Goal: Information Seeking & Learning: Check status

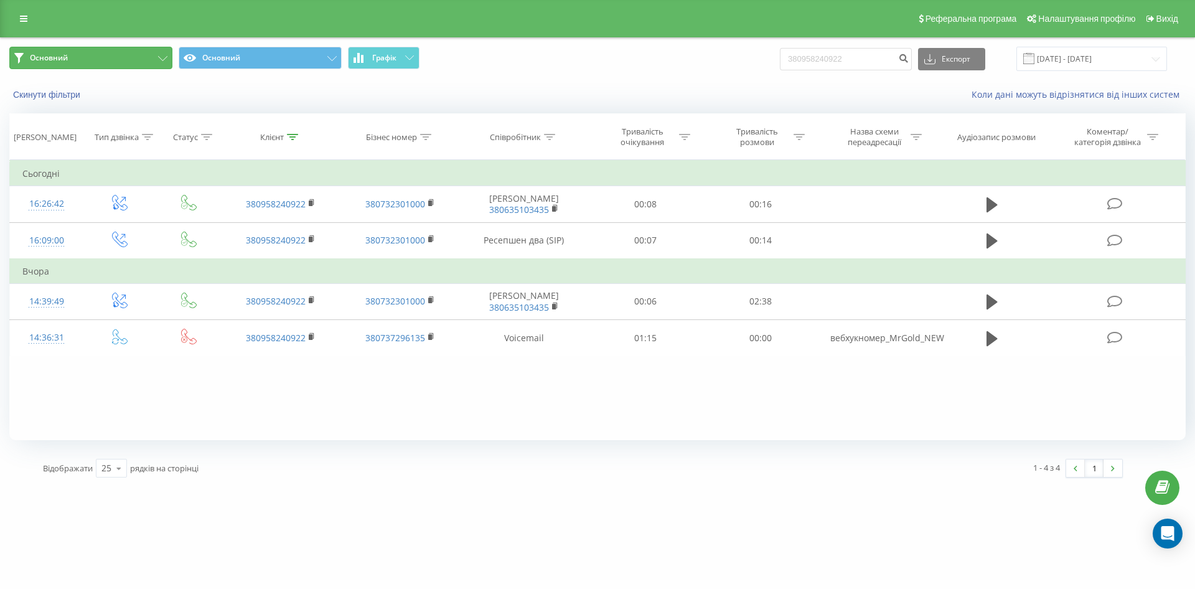
click at [158, 52] on button "Основний" at bounding box center [90, 58] width 163 height 22
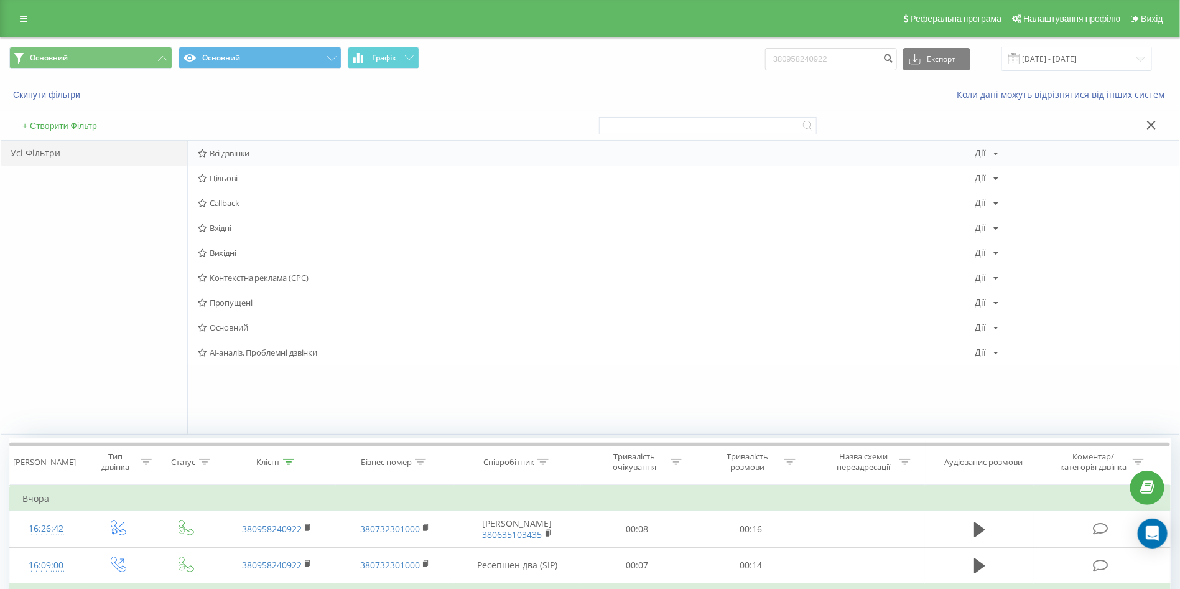
click at [235, 149] on span "Всі дзвінки" at bounding box center [587, 153] width 778 height 9
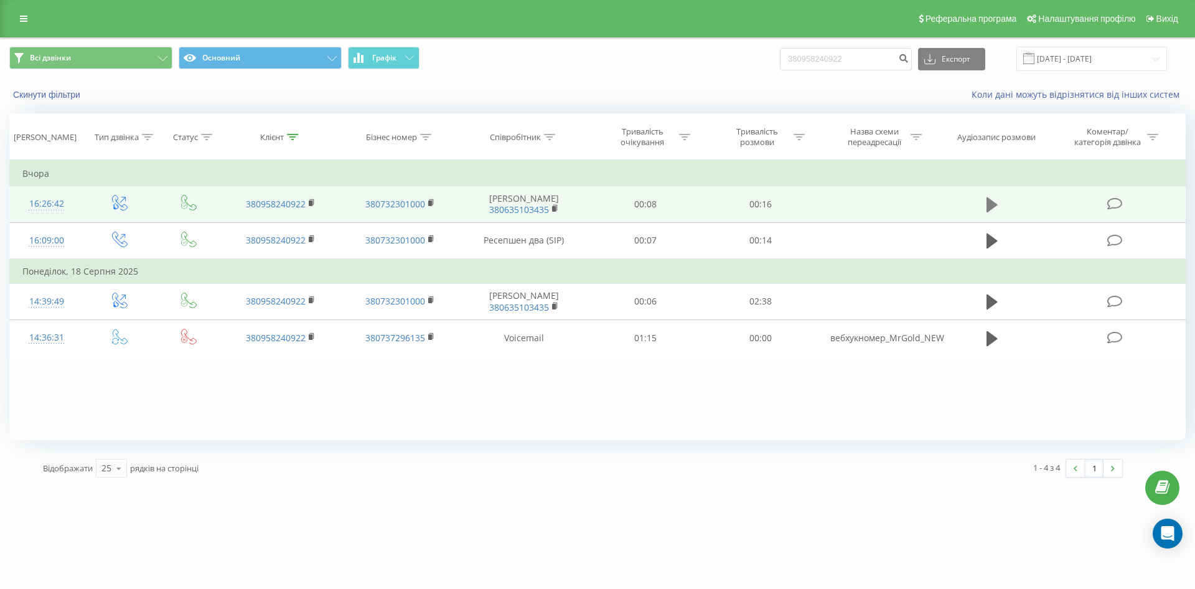
click at [989, 211] on icon at bounding box center [991, 204] width 11 height 15
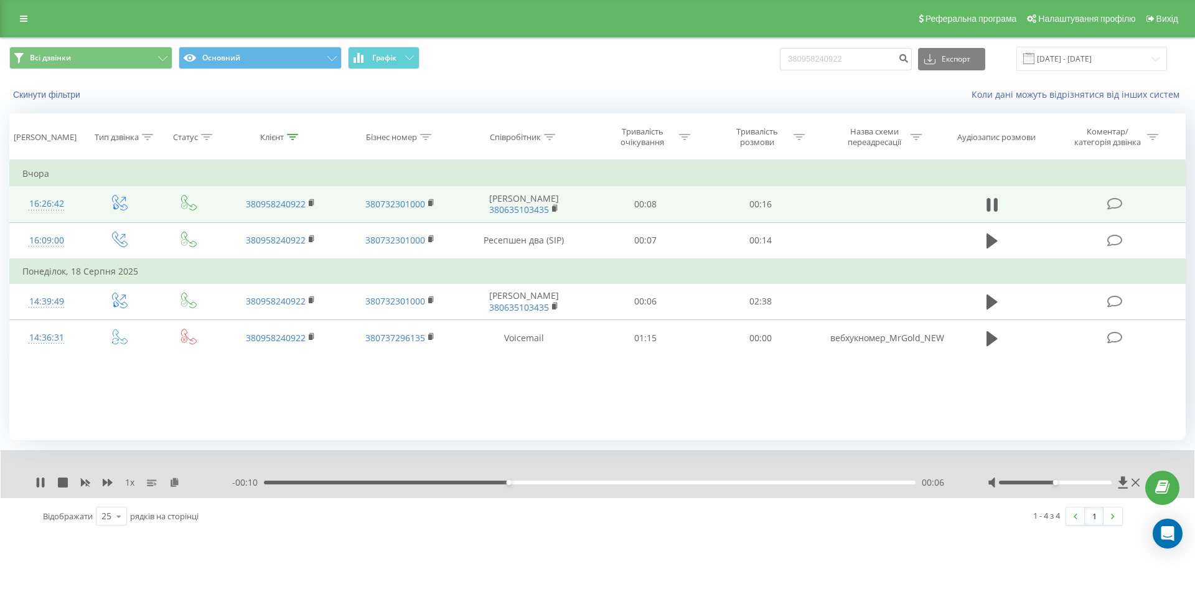
click at [710, 507] on div "1 - 4 з 4 1" at bounding box center [857, 516] width 549 height 36
click at [1080, 69] on input "19.05.2025 - 19.08.2025" at bounding box center [1091, 59] width 151 height 24
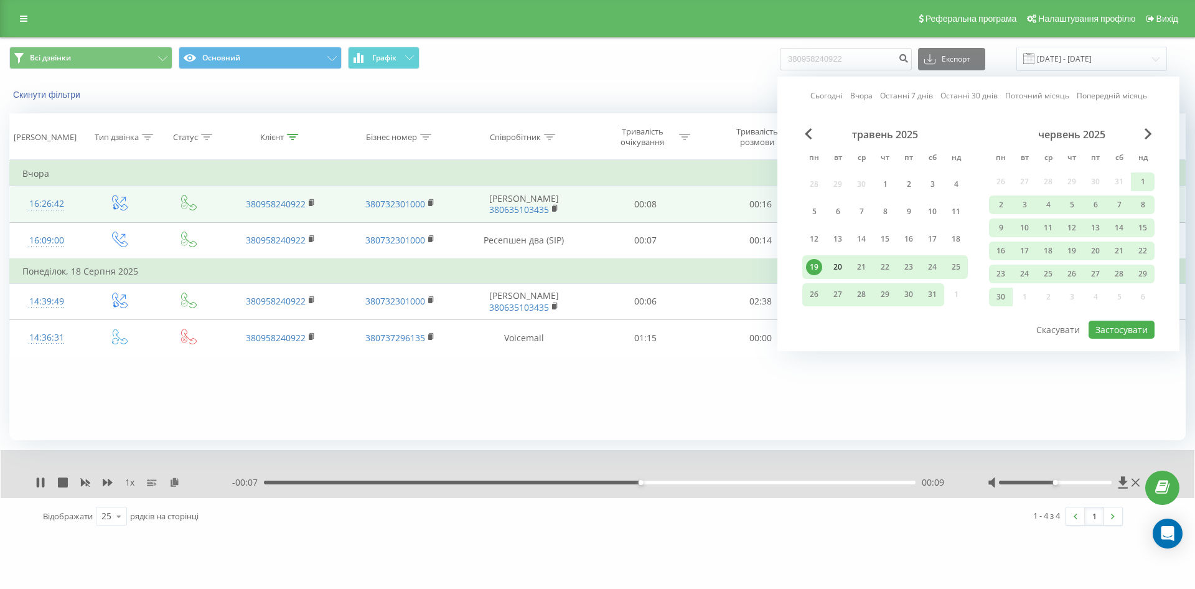
click at [844, 268] on div "20" at bounding box center [837, 267] width 16 height 16
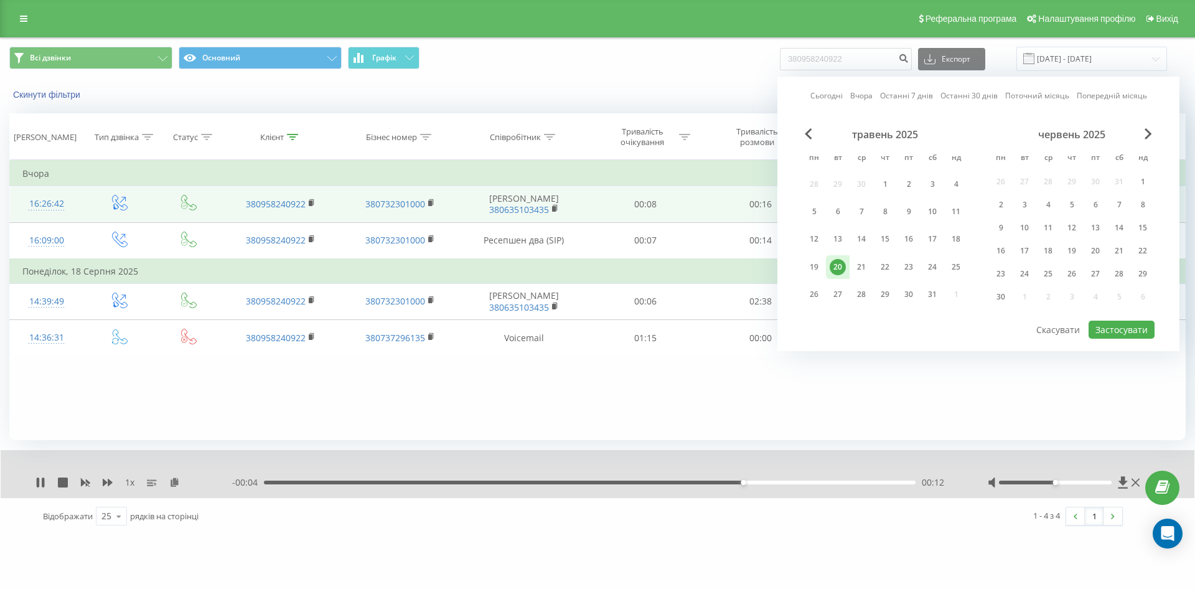
click at [834, 98] on link "Сьогодні" at bounding box center [826, 96] width 32 height 12
click at [1120, 327] on button "Застосувати" at bounding box center [1121, 329] width 66 height 18
type input "19.08.2025 - 19.08.2025"
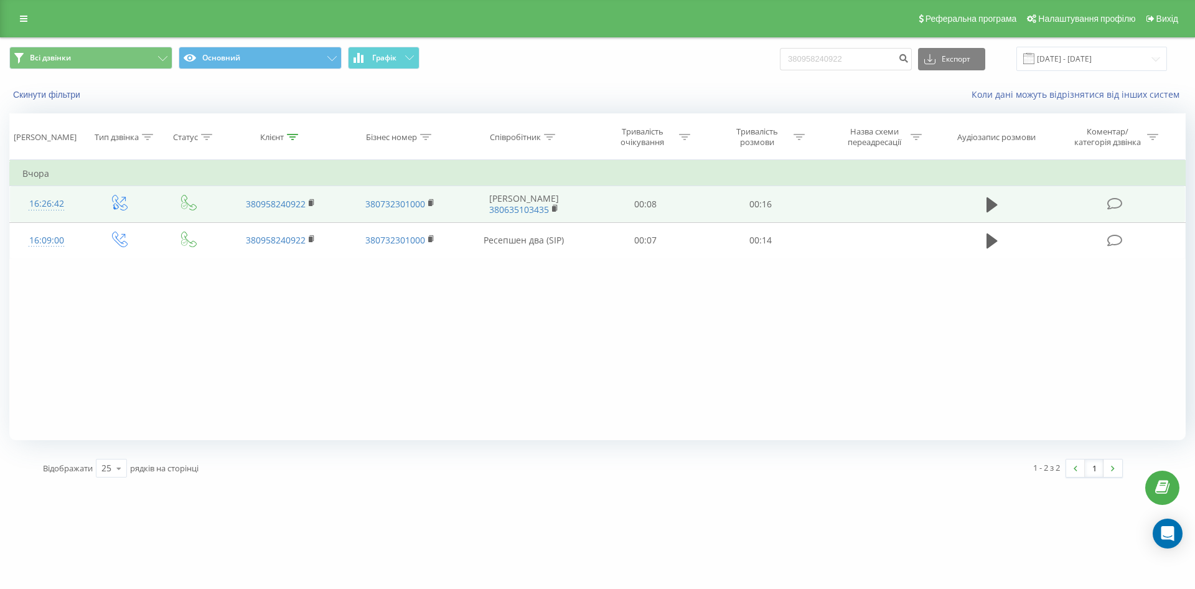
click at [980, 200] on td at bounding box center [992, 204] width 110 height 36
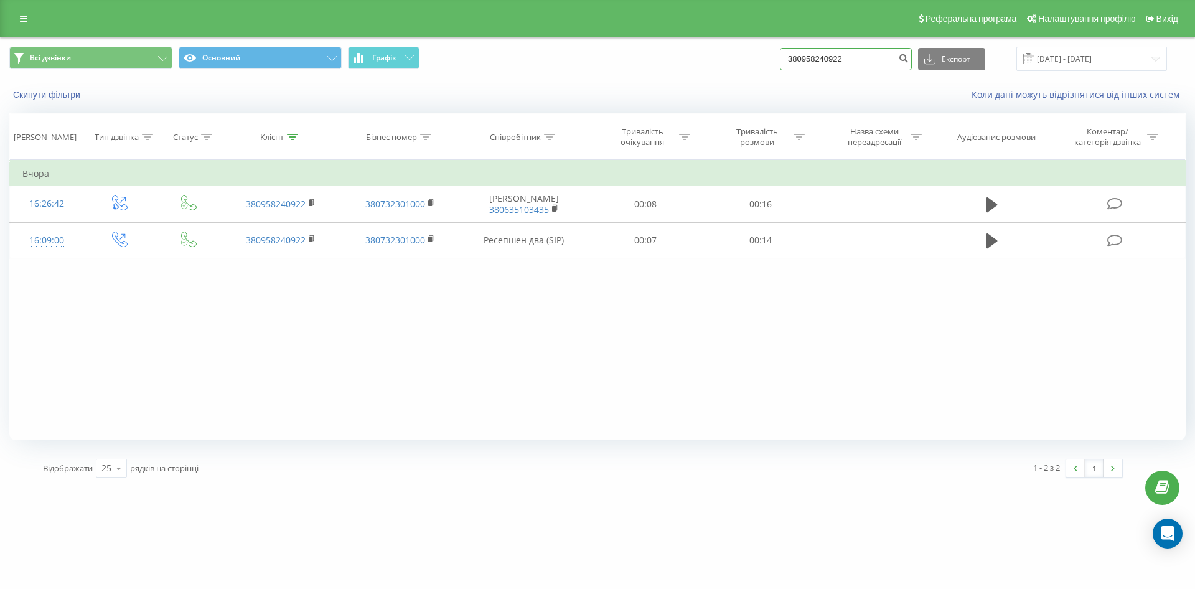
drag, startPoint x: 873, startPoint y: 59, endPoint x: 649, endPoint y: 48, distance: 224.3
click at [664, 56] on div "Всі дзвінки Основний Графік 380958240922 Експорт .csv .xls .xlsx 19.08.2025 - 1…" at bounding box center [597, 59] width 1176 height 24
click at [22, 19] on icon at bounding box center [23, 18] width 7 height 9
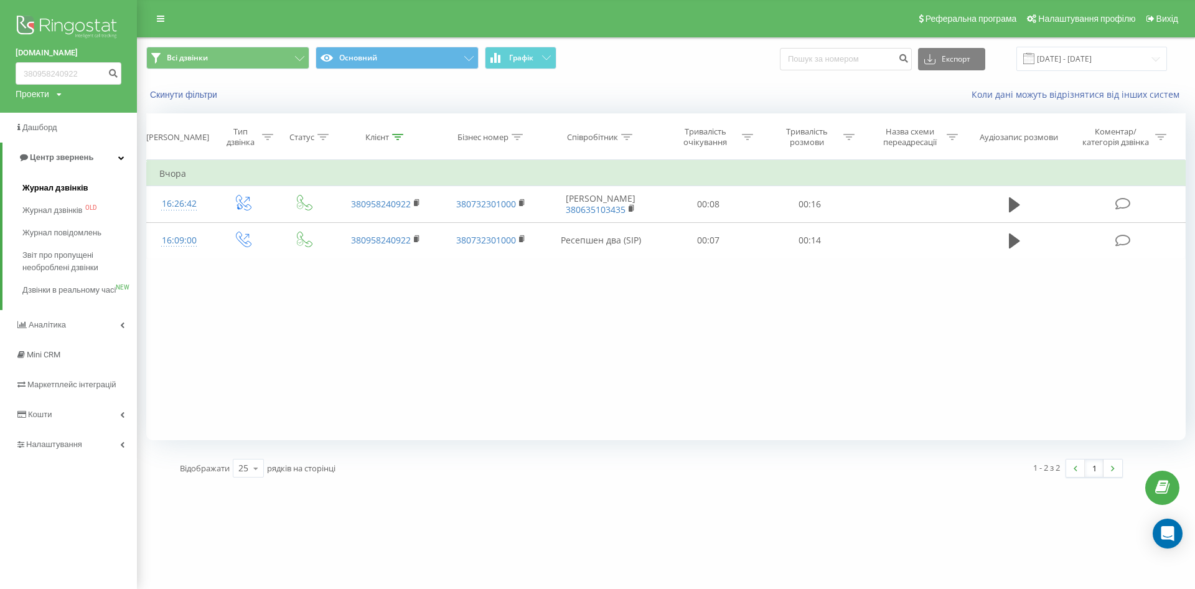
click at [54, 185] on span "Журнал дзвінків" at bounding box center [55, 188] width 66 height 12
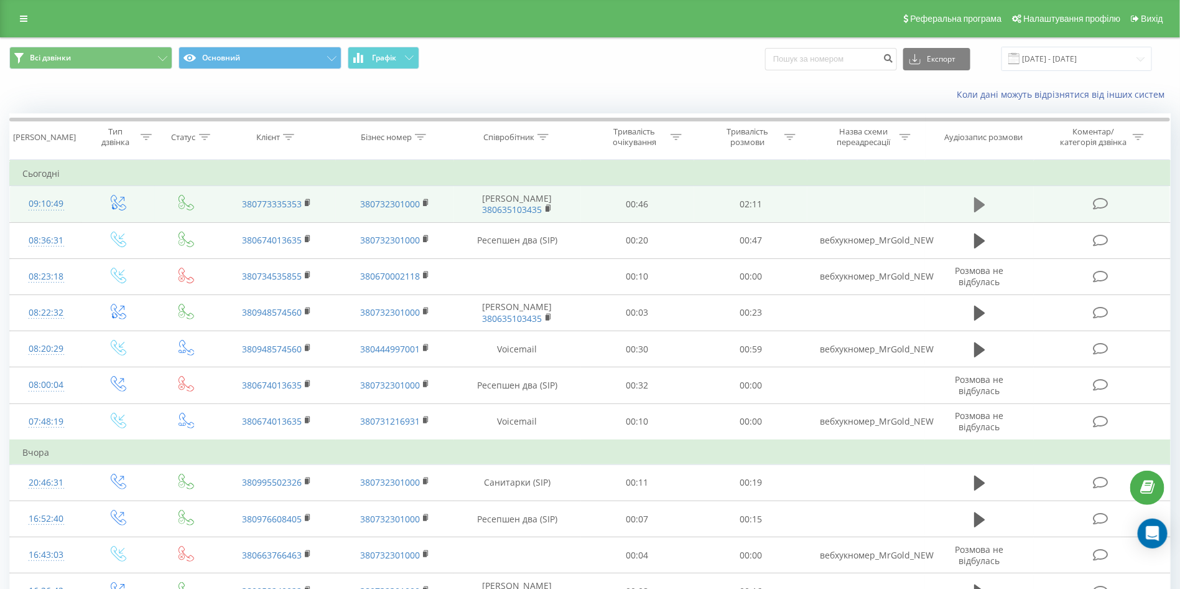
click at [980, 205] on icon at bounding box center [979, 204] width 11 height 15
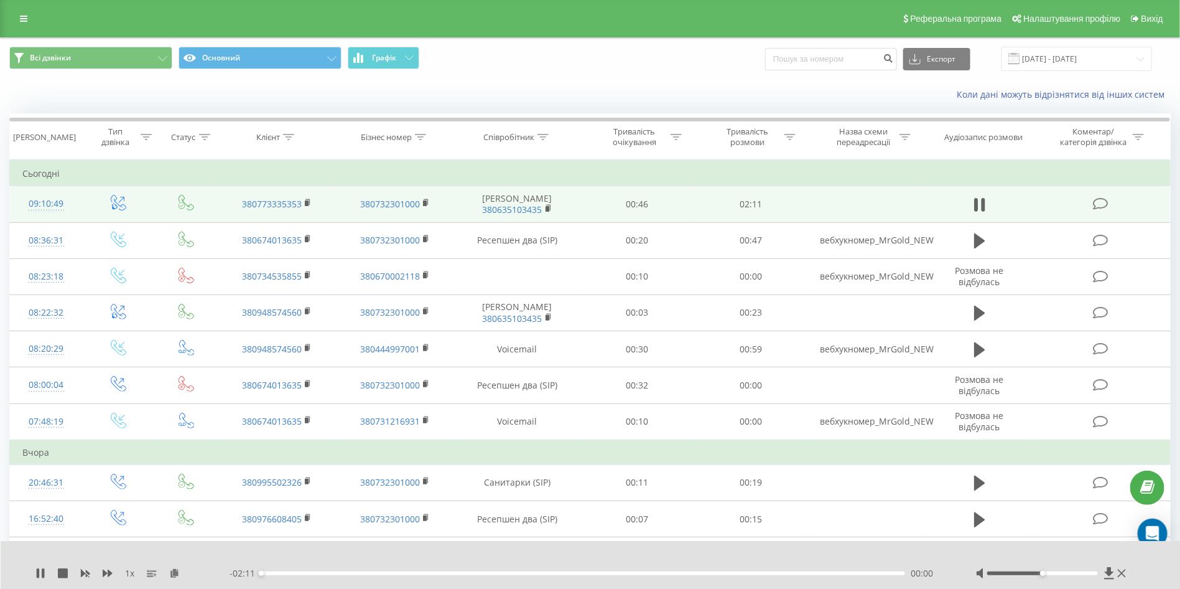
click at [502, 573] on div "00:00" at bounding box center [583, 573] width 644 height 4
click at [429, 571] on div "00:34" at bounding box center [583, 573] width 644 height 4
click at [39, 571] on icon at bounding box center [38, 573] width 2 height 10
click at [310, 203] on icon at bounding box center [308, 202] width 4 height 6
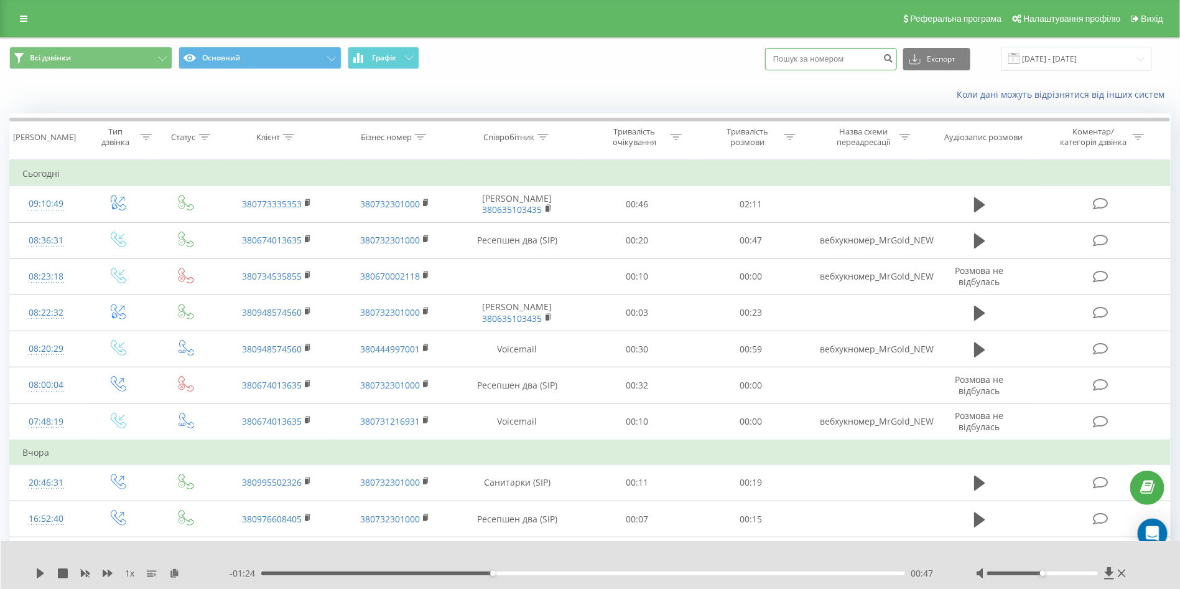
click at [821, 55] on input at bounding box center [831, 59] width 132 height 22
click at [26, 19] on icon at bounding box center [23, 18] width 7 height 9
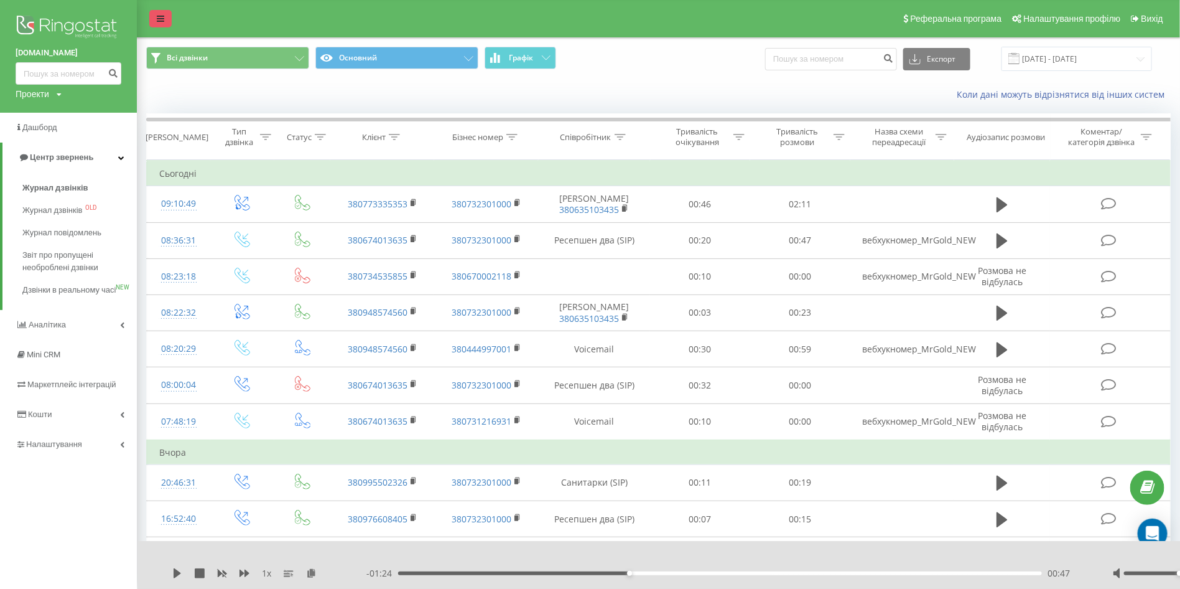
click at [159, 17] on icon at bounding box center [160, 18] width 7 height 9
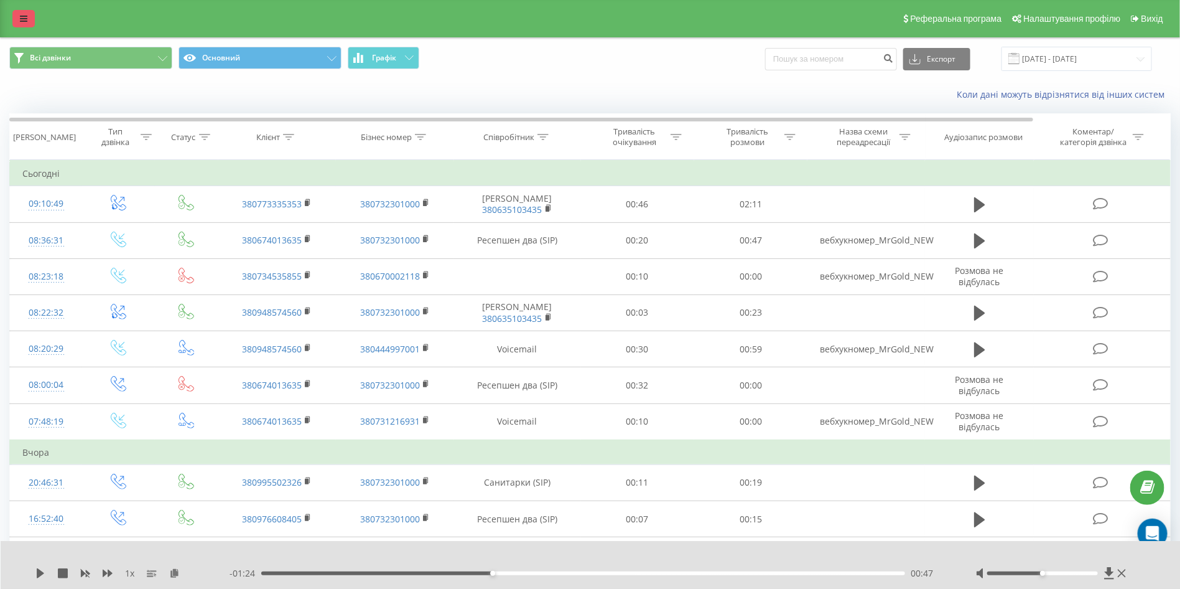
click at [27, 22] on icon at bounding box center [23, 18] width 7 height 9
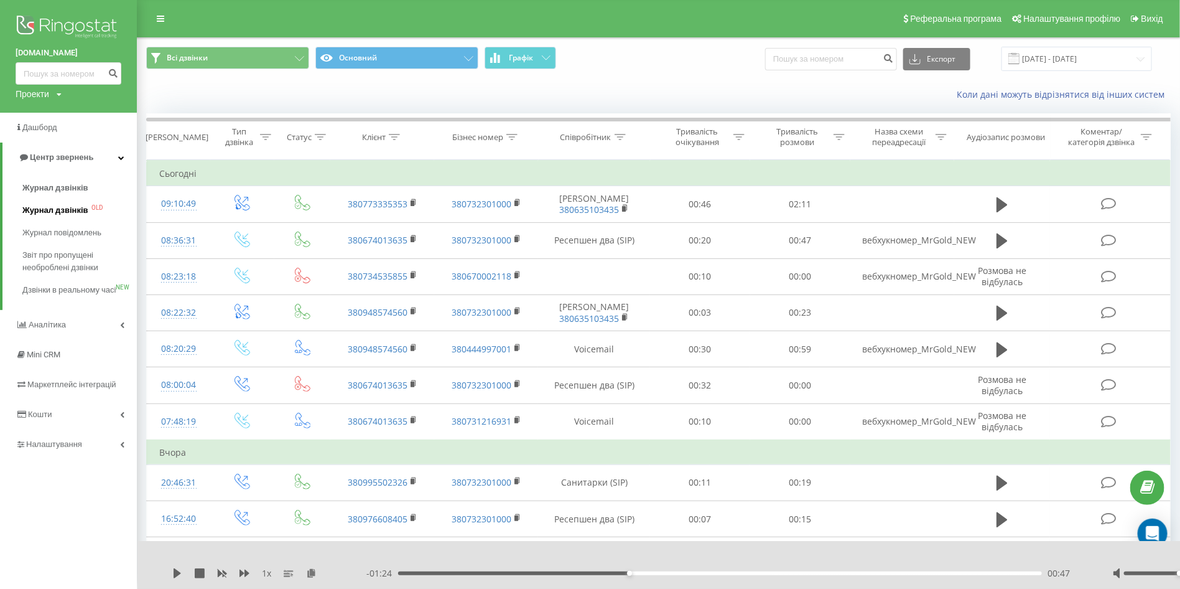
click at [62, 212] on span "Журнал дзвінків" at bounding box center [55, 210] width 66 height 12
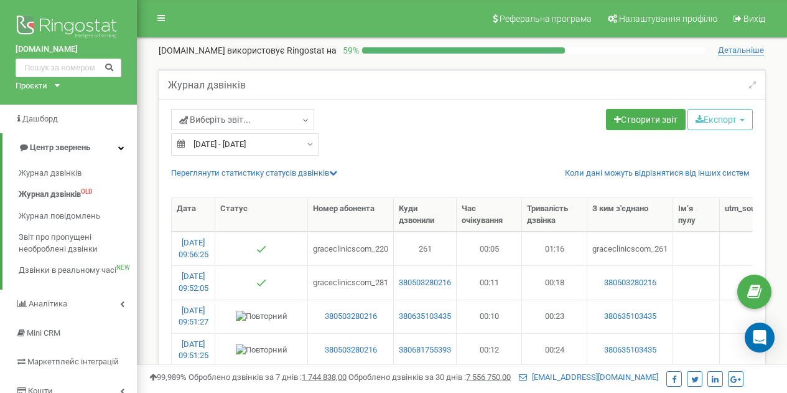
select select "50"
click at [58, 175] on span "Журнал дзвінків" at bounding box center [50, 173] width 62 height 12
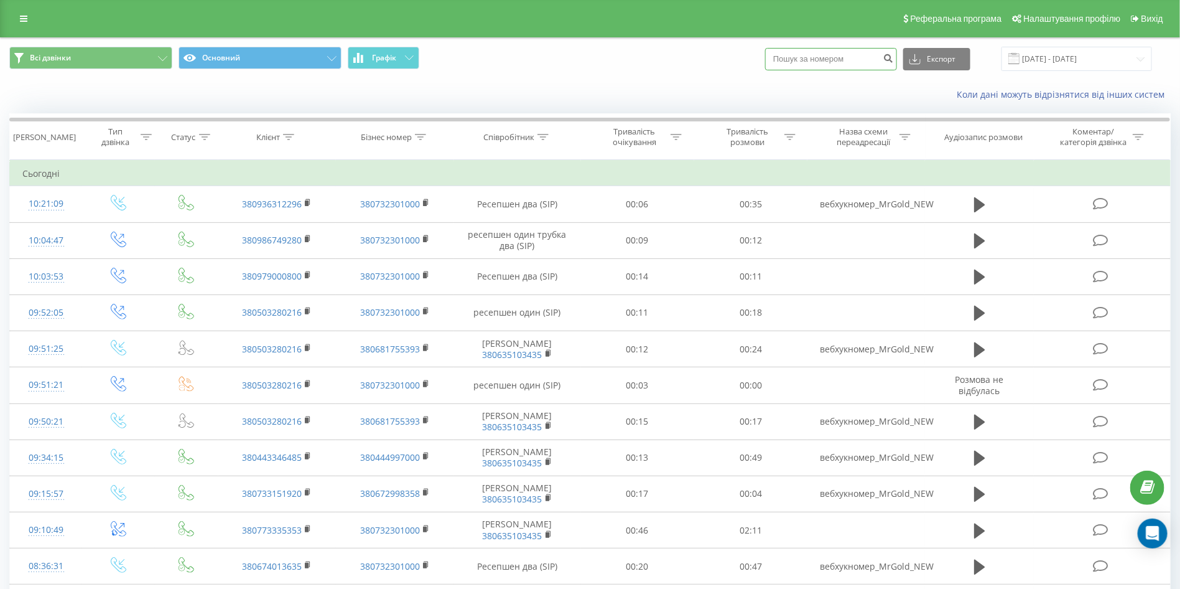
click at [849, 52] on input at bounding box center [831, 59] width 132 height 22
paste input "380986749280"
type input "380986749280"
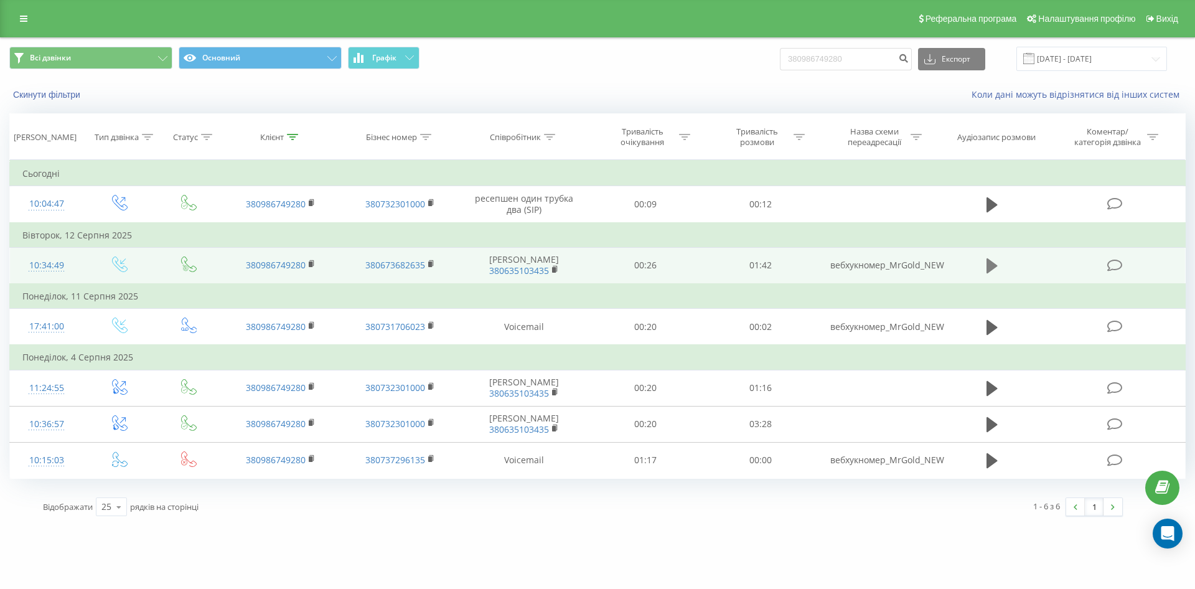
click at [989, 268] on icon at bounding box center [991, 265] width 11 height 15
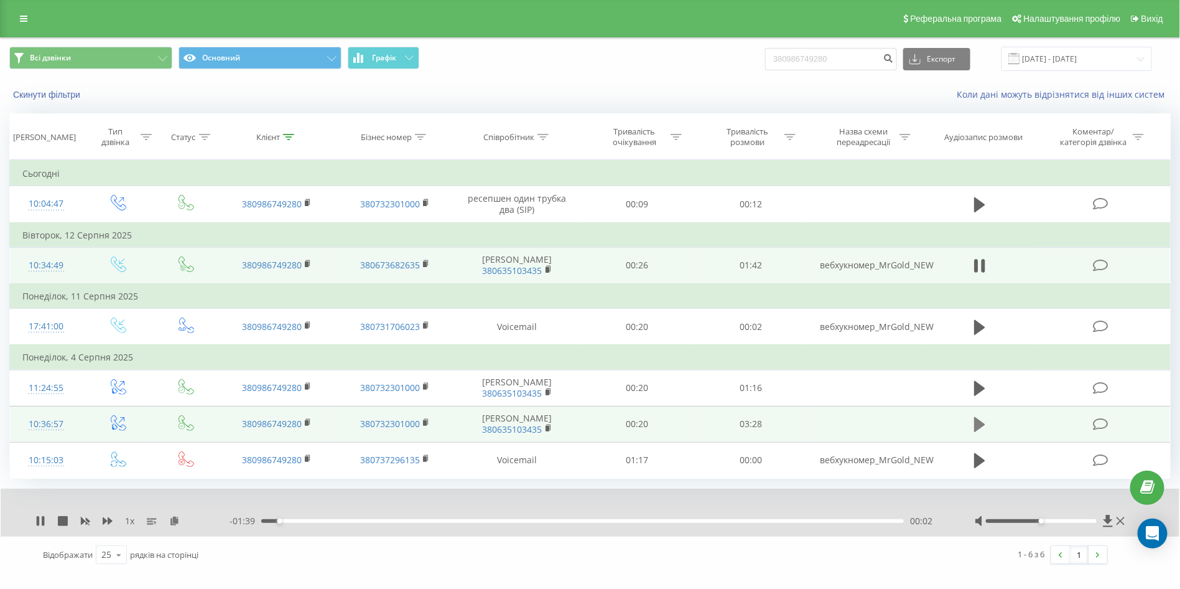
click at [979, 432] on icon at bounding box center [979, 424] width 11 height 15
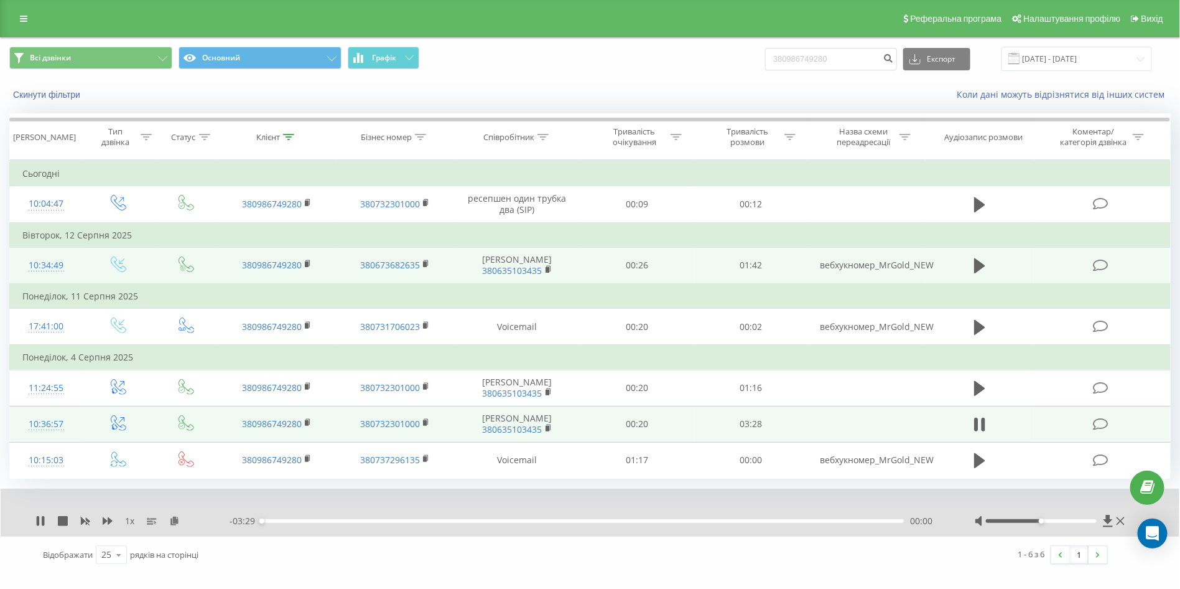
click at [298, 523] on div "00:00" at bounding box center [582, 521] width 643 height 4
click at [345, 523] on div "00:27" at bounding box center [582, 521] width 643 height 4
click at [411, 523] on div "00:29" at bounding box center [582, 521] width 643 height 4
click at [464, 523] on div "00:49" at bounding box center [582, 521] width 643 height 4
click at [539, 523] on div "01:30" at bounding box center [582, 521] width 643 height 4
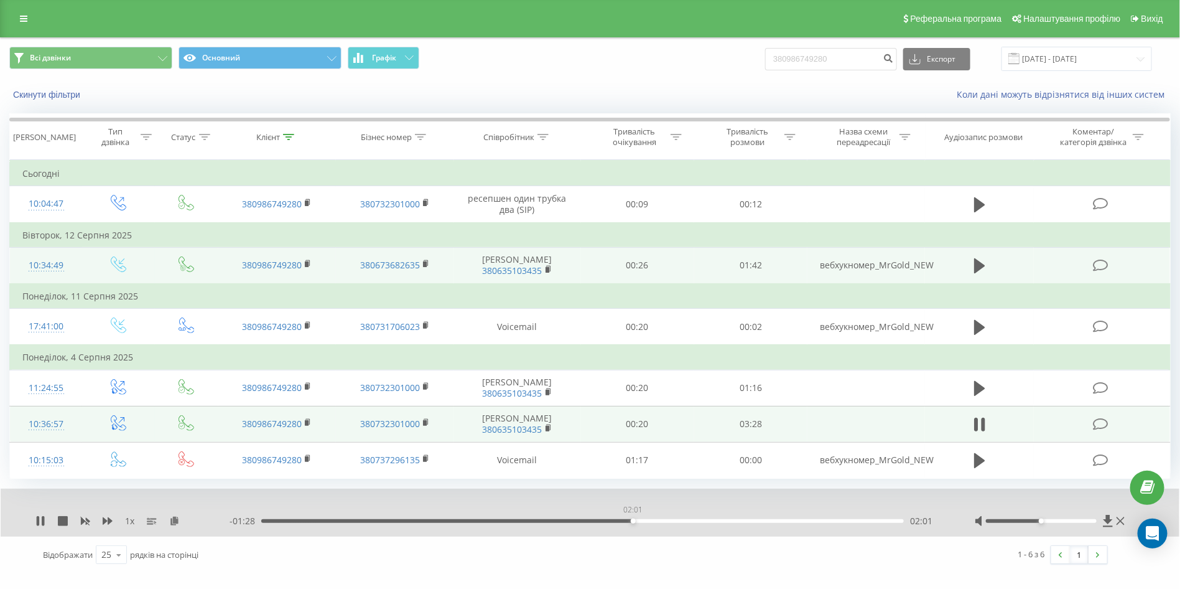
click at [633, 523] on div "02:01" at bounding box center [582, 521] width 643 height 4
click at [732, 527] on div "- 03:29 00:00 00:00" at bounding box center [587, 521] width 714 height 12
click at [740, 527] on div "- 01:27 02:01 02:01" at bounding box center [587, 521] width 714 height 12
click at [743, 523] on div "02:01" at bounding box center [582, 521] width 643 height 4
click at [986, 434] on button at bounding box center [980, 424] width 19 height 19
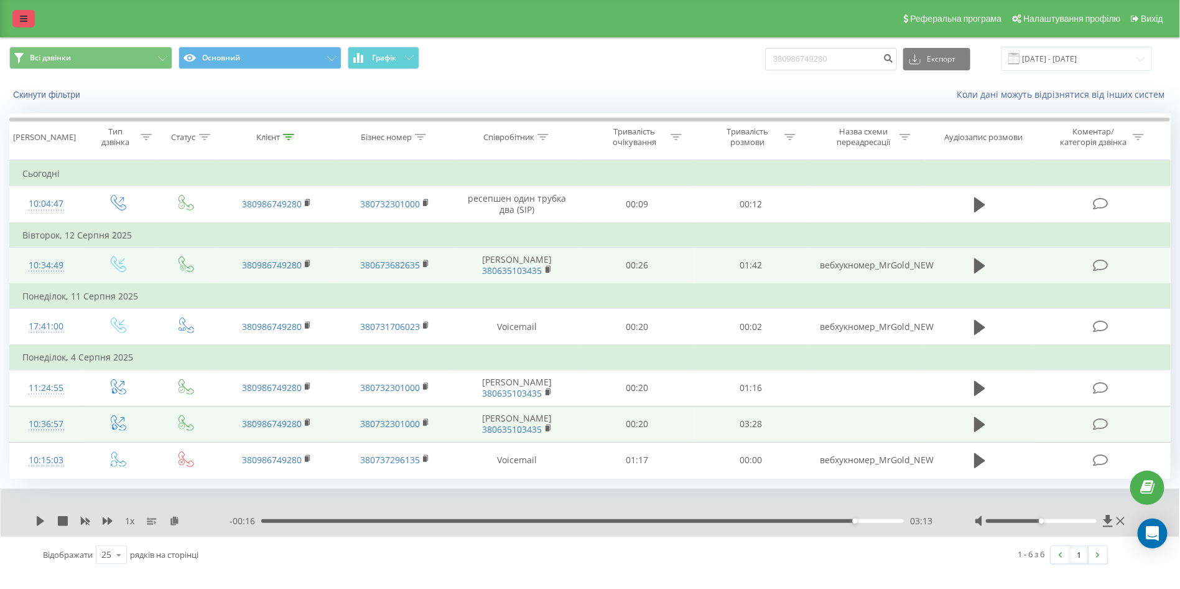
click at [22, 24] on link at bounding box center [23, 18] width 22 height 17
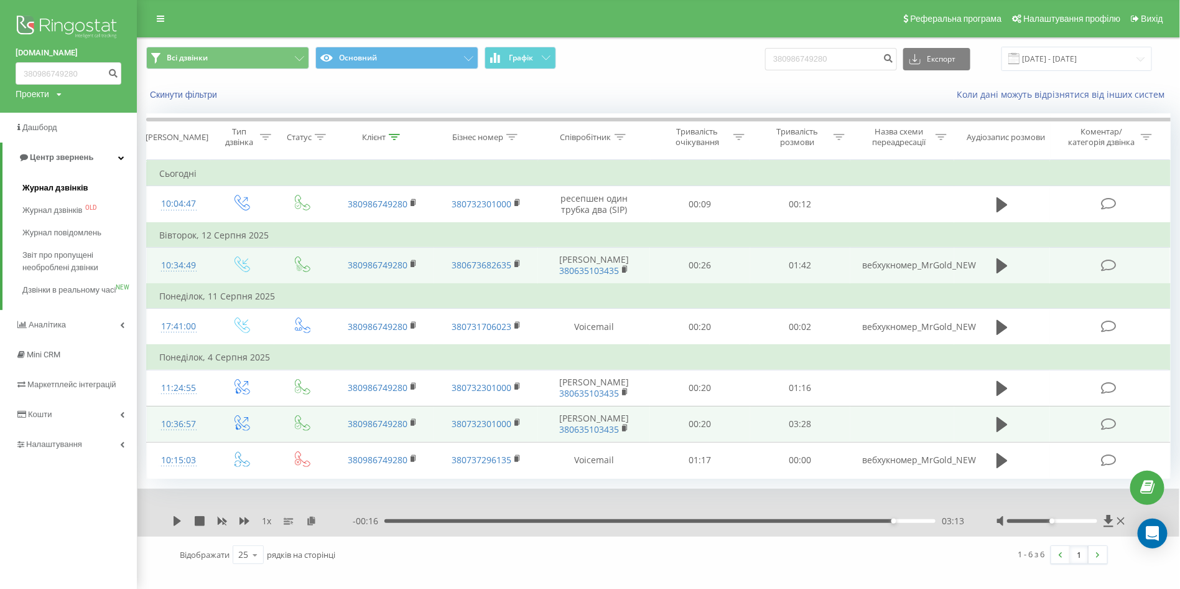
click at [51, 190] on span "Журнал дзвінків" at bounding box center [55, 188] width 66 height 12
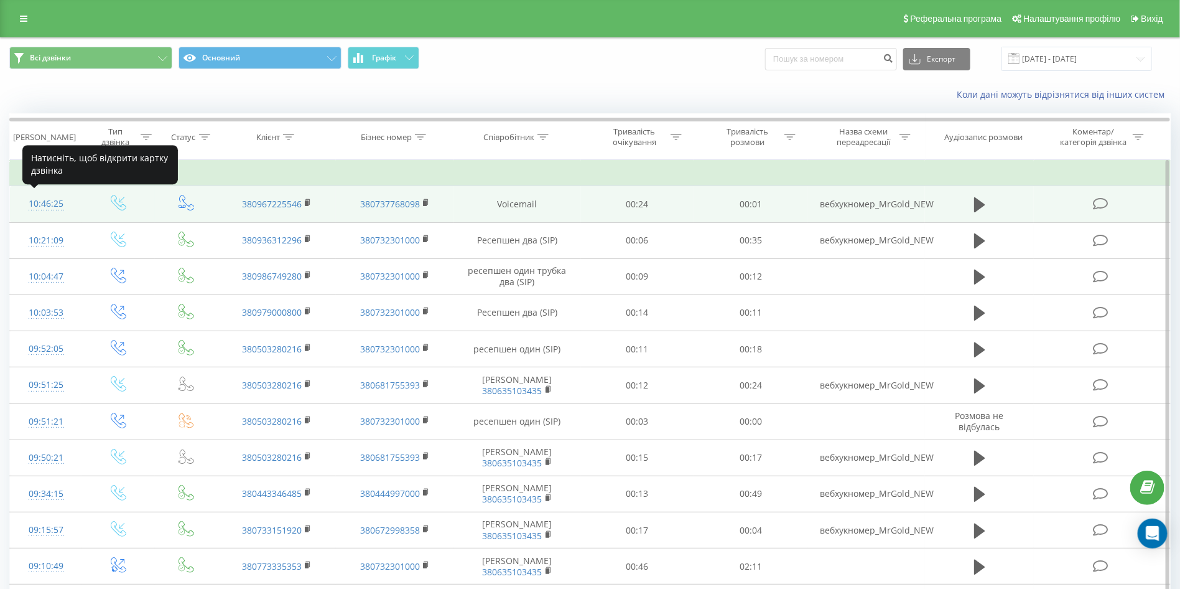
click at [50, 205] on div "10:46:25" at bounding box center [45, 204] width 47 height 24
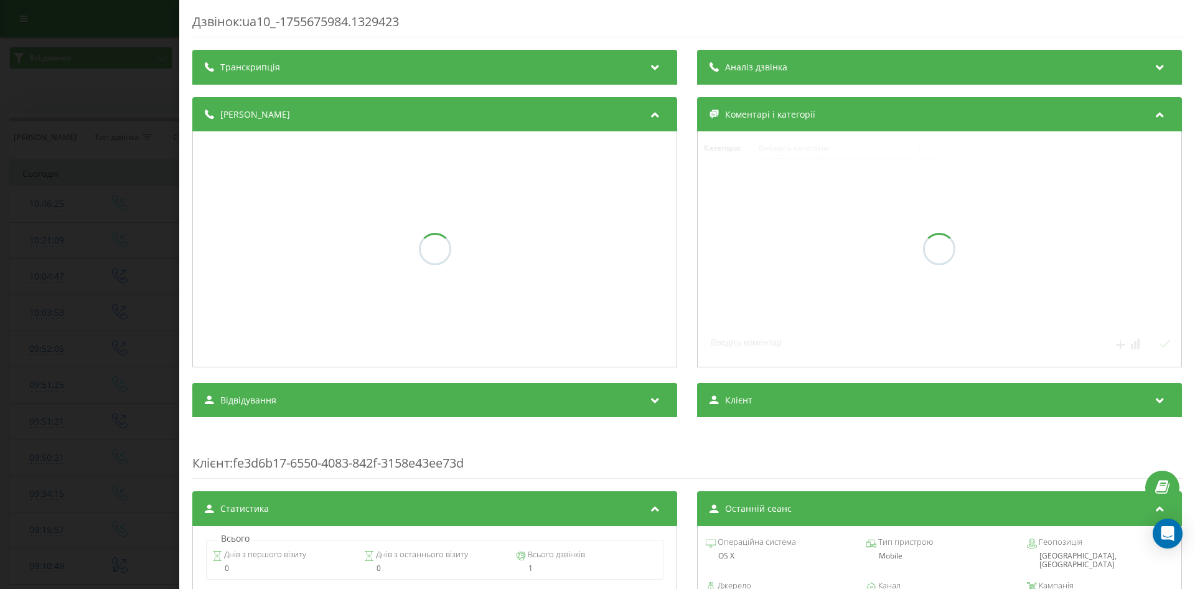
click at [34, 240] on div "Дзвінок : ua10_-1755675984.1329423 Транскрипція Аналіз дзвінка Деталі дзвінка К…" at bounding box center [597, 294] width 1195 height 589
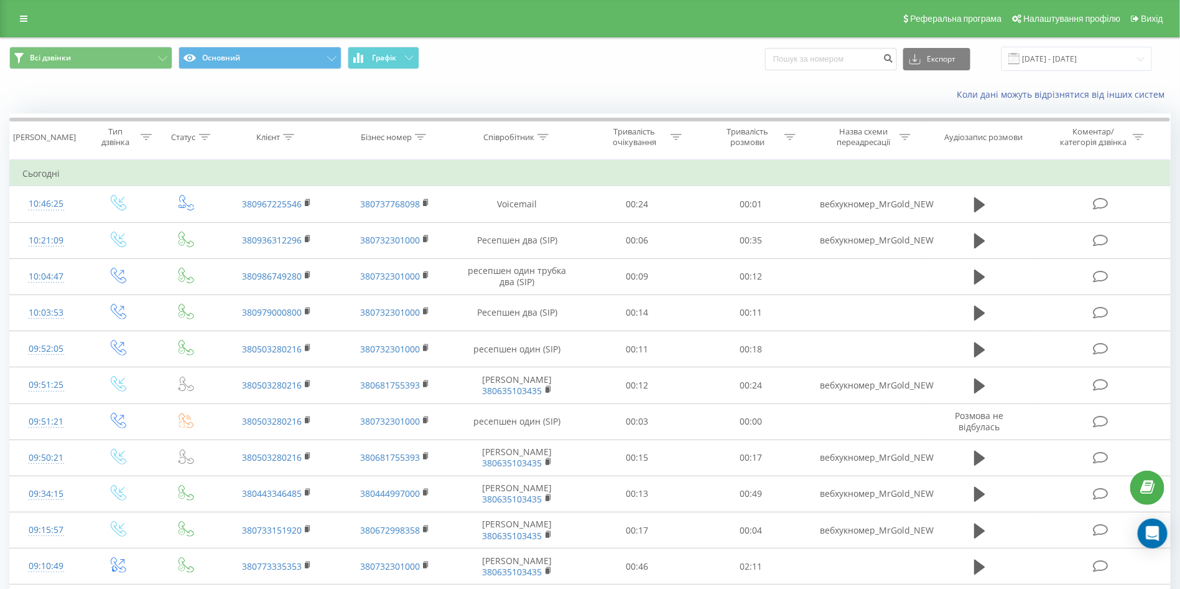
click at [125, 41] on div "Всі дзвінки Основний Графік Експорт .csv .xls .xlsx [DATE] - [DATE]" at bounding box center [590, 59] width 1179 height 42
click at [131, 61] on button "Всі дзвінки" at bounding box center [90, 58] width 163 height 22
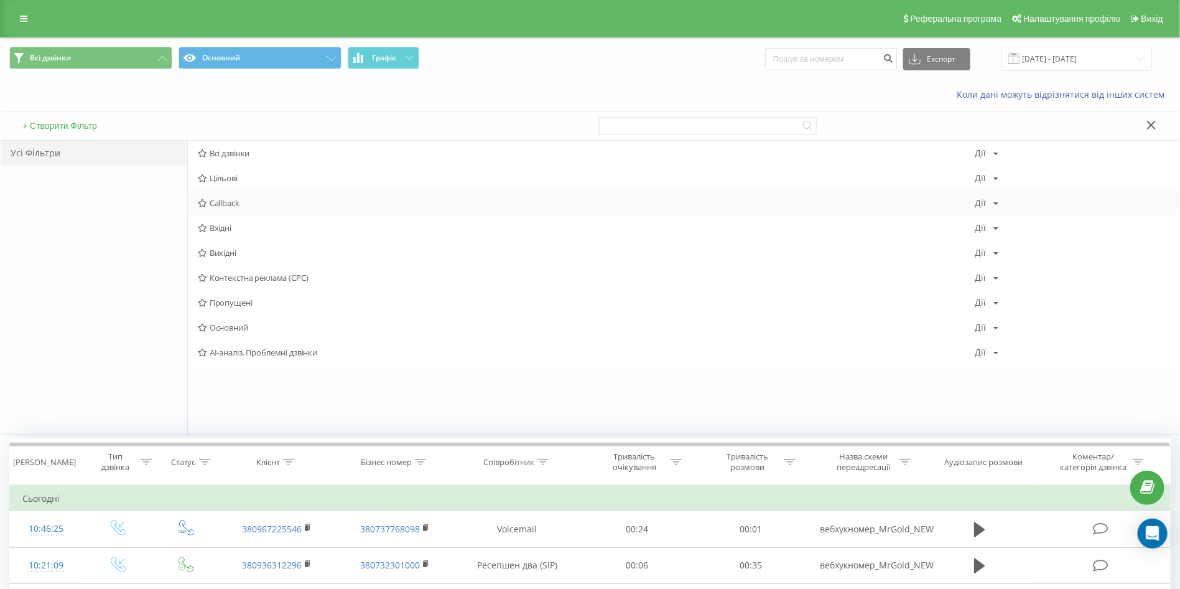
click at [233, 203] on span "Callback" at bounding box center [587, 202] width 778 height 9
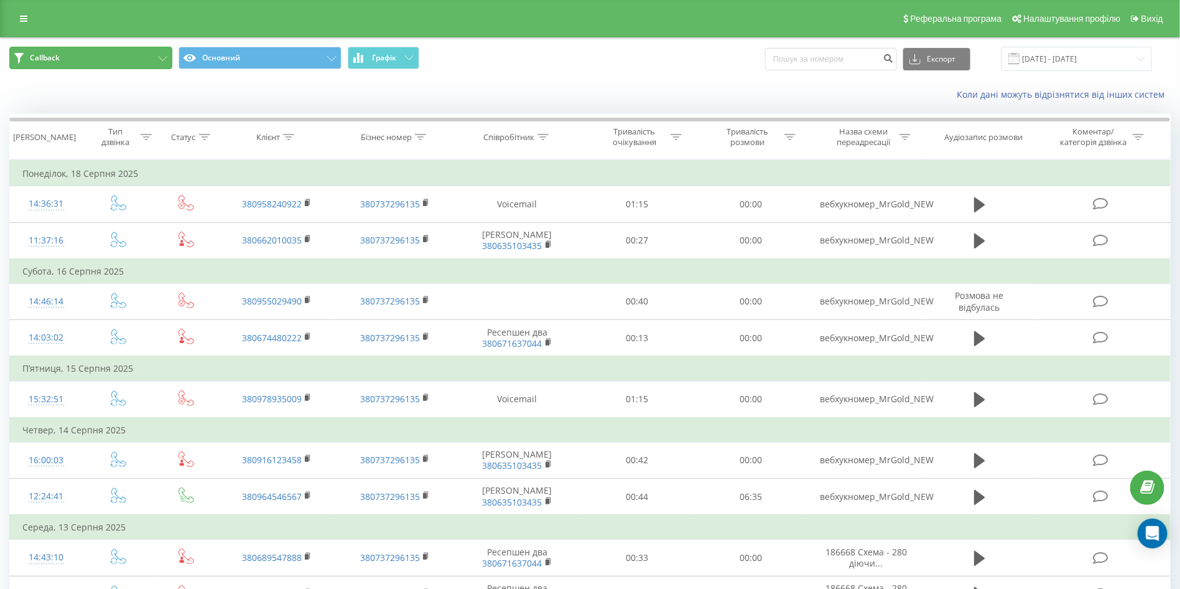
click at [153, 67] on button "Callback" at bounding box center [90, 58] width 163 height 22
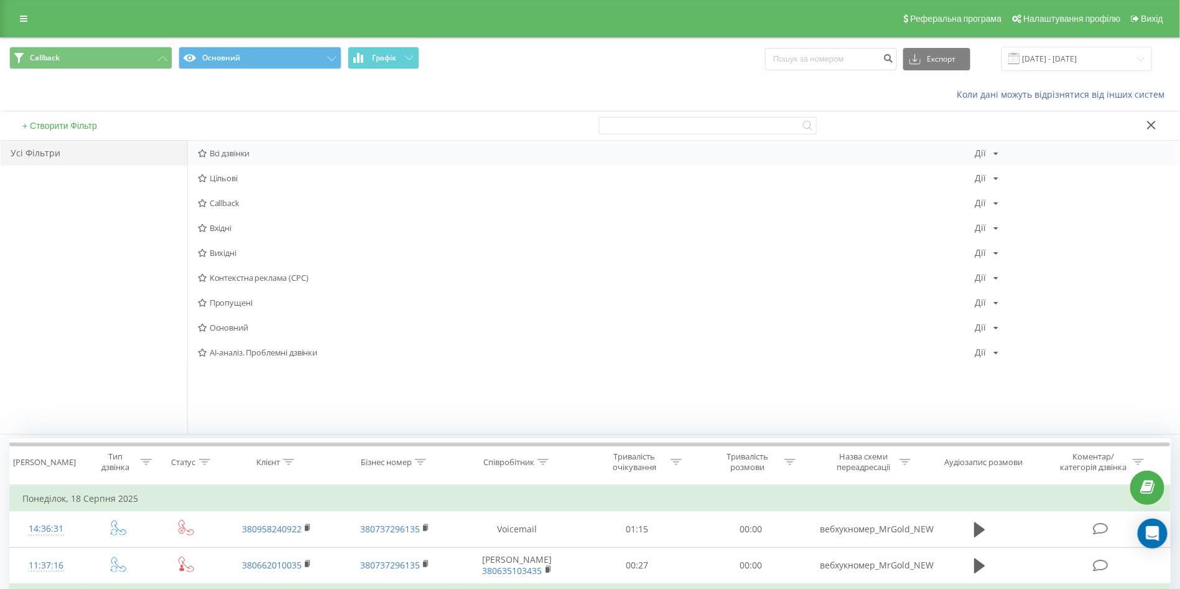
click at [227, 151] on span "Всі дзвінки" at bounding box center [587, 153] width 778 height 9
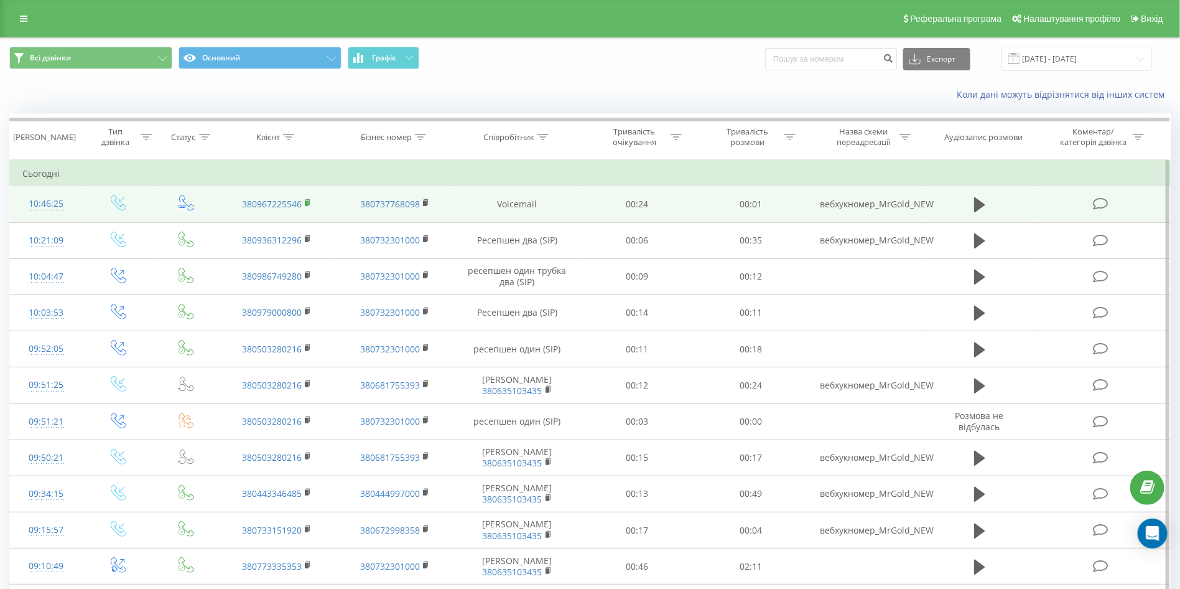
click at [307, 203] on rect at bounding box center [307, 203] width 4 height 6
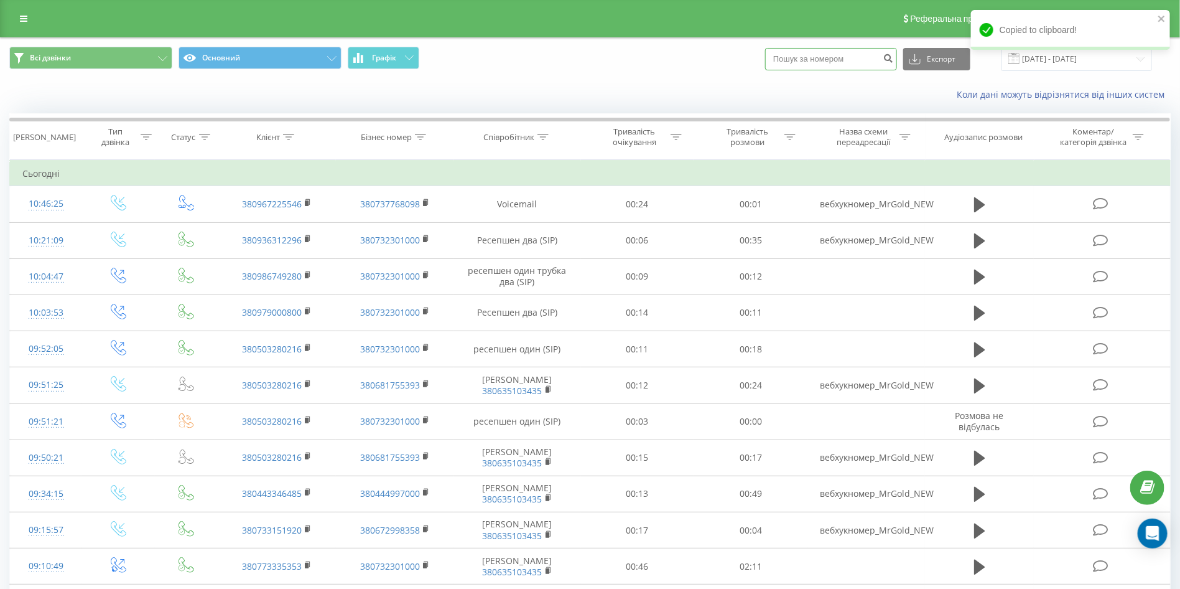
click at [806, 62] on input at bounding box center [831, 59] width 132 height 22
paste input "380967225546"
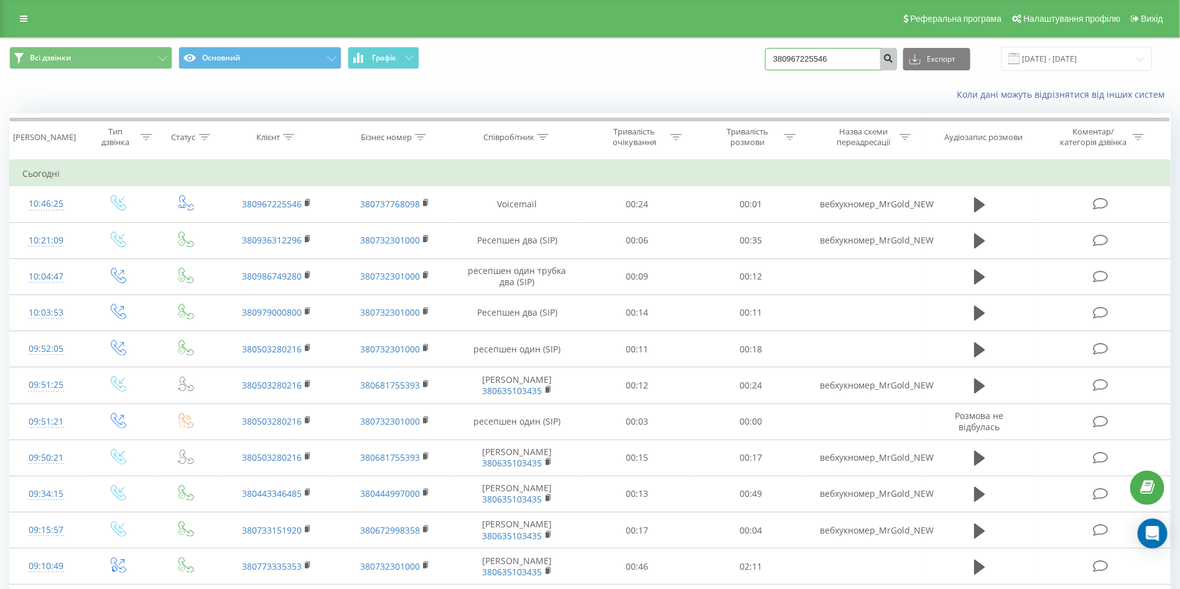
type input "380967225546"
click at [894, 57] on icon "submit" at bounding box center [889, 56] width 11 height 7
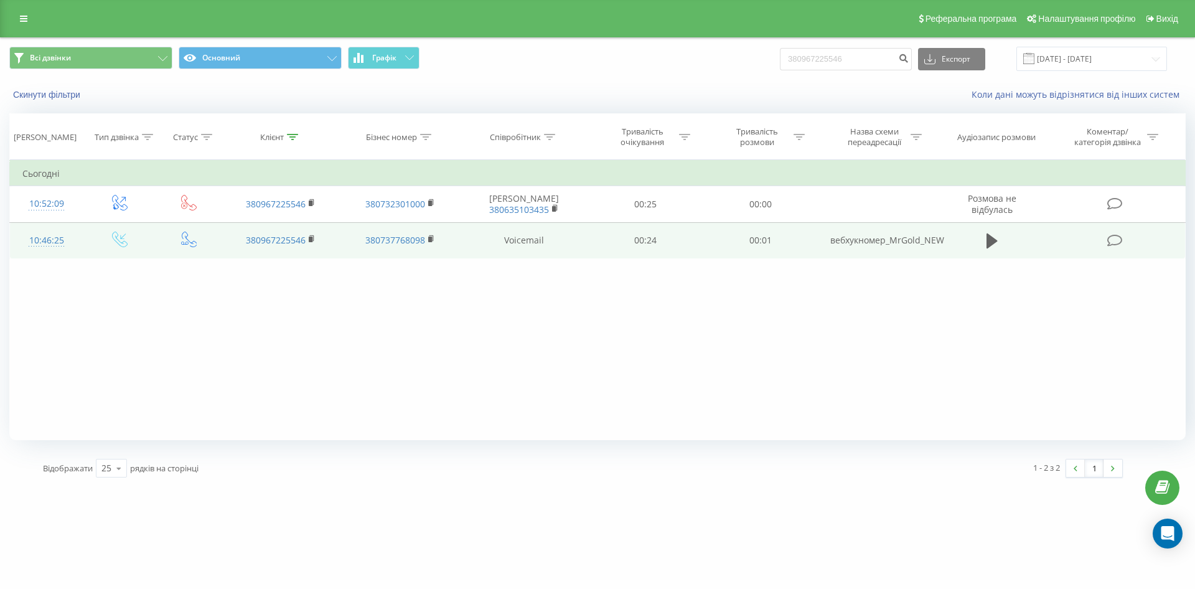
click at [53, 241] on div "10:46:25" at bounding box center [46, 240] width 49 height 24
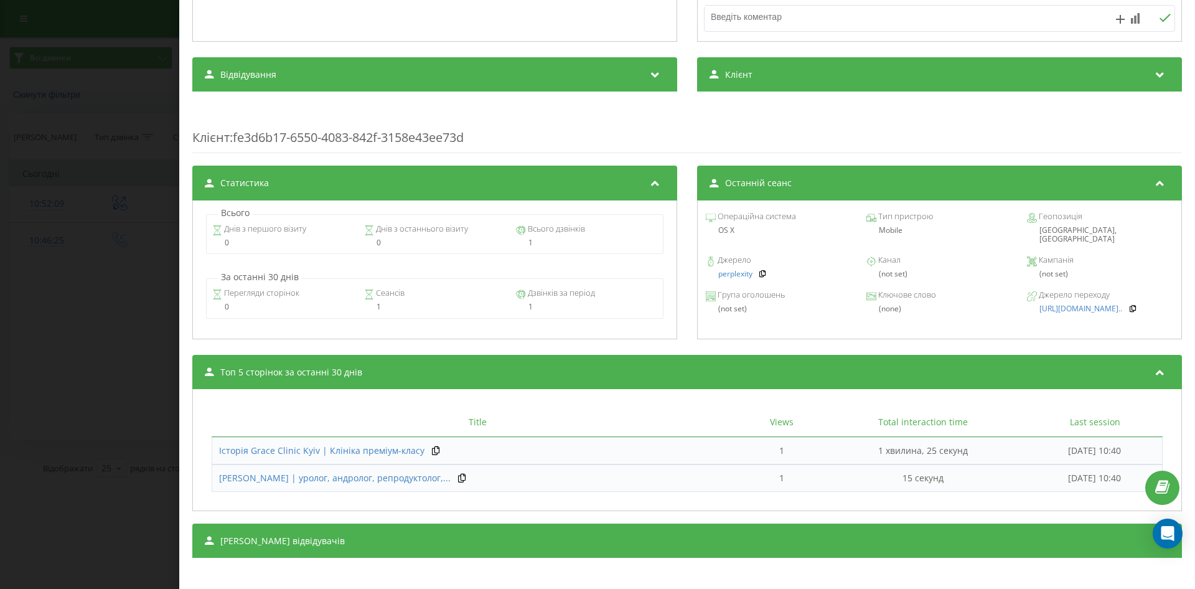
scroll to position [383, 0]
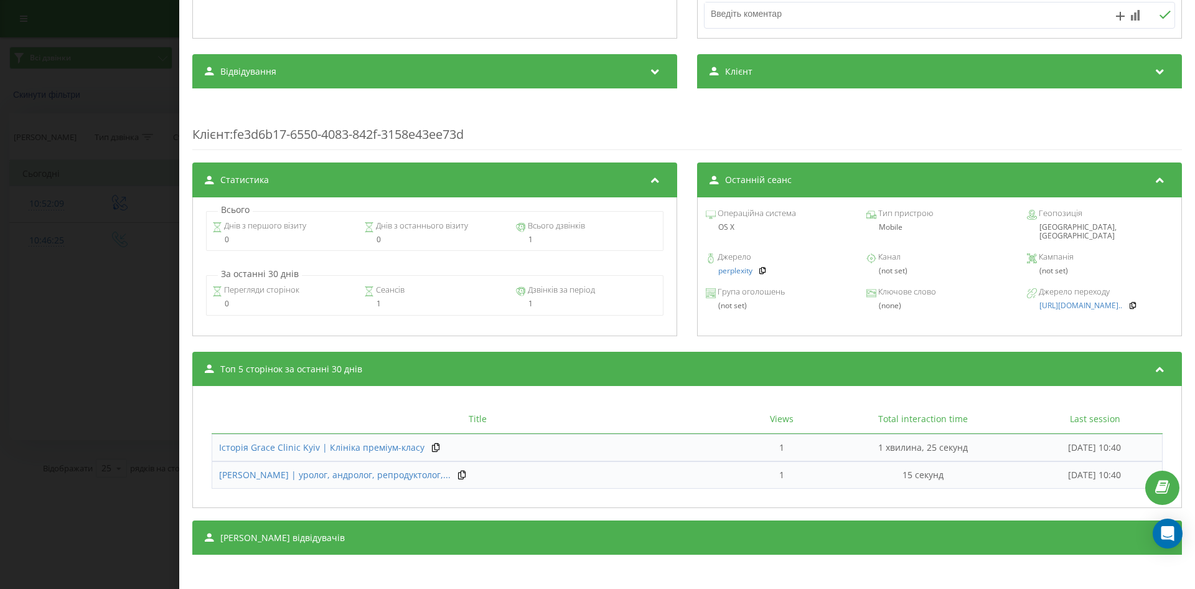
click at [141, 248] on div "Дзвінок : ua10_-1755675984.1329423 1 x - 00:02 00:00 00:00 Транскрипція Для AI-…" at bounding box center [597, 294] width 1195 height 589
